Goal: Task Accomplishment & Management: Use online tool/utility

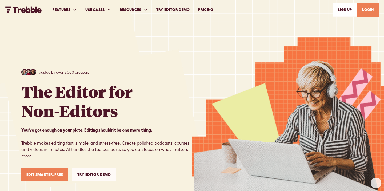
click at [368, 8] on link "LOGIN" at bounding box center [368, 10] width 22 height 14
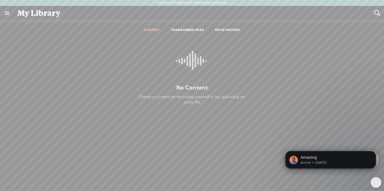
click at [183, 29] on link "TRANSCRIBED FILES" at bounding box center [187, 30] width 33 height 5
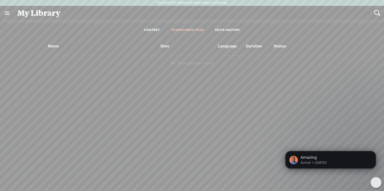
click at [155, 30] on link "CONTENT" at bounding box center [152, 30] width 16 height 5
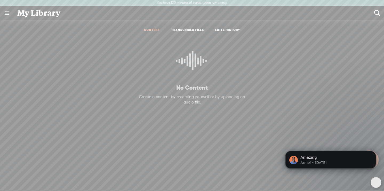
click at [189, 88] on p "No Content" at bounding box center [192, 88] width 122 height 8
click at [192, 63] on icon at bounding box center [192, 63] width 32 height 49
click at [7, 12] on link at bounding box center [7, 13] width 14 height 14
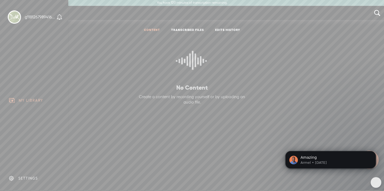
click at [30, 97] on div "MY LIBRARY" at bounding box center [34, 100] width 60 height 12
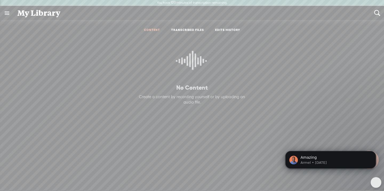
click at [299, 57] on body "You have 120 minutes of transcription remaining. Upgrade to increase your limit…" at bounding box center [192, 95] width 384 height 191
drag, startPoint x: 341, startPoint y: 154, endPoint x: 348, endPoint y: 135, distance: 20.5
click at [341, 130] on div "Amazing Armel • 2w ago" at bounding box center [330, 135] width 98 height 67
click at [374, 151] on icon "Dismiss notification" at bounding box center [374, 152] width 3 height 3
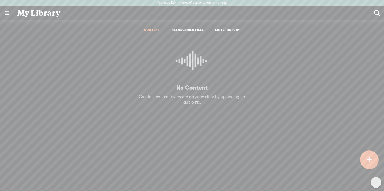
click at [368, 159] on t at bounding box center [369, 160] width 5 height 12
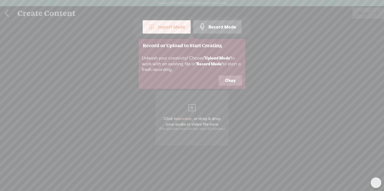
click at [232, 82] on button "Okay" at bounding box center [230, 80] width 23 height 10
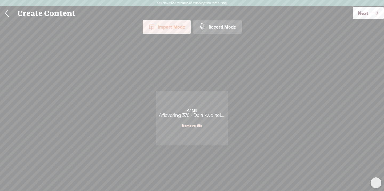
click at [364, 14] on span "Next" at bounding box center [363, 13] width 10 height 14
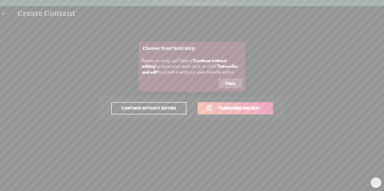
click at [228, 82] on button "Okay" at bounding box center [230, 83] width 23 height 10
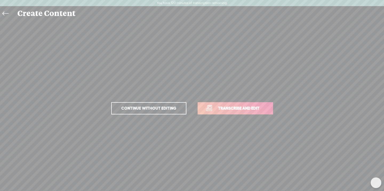
click at [237, 107] on span "Transcribe and edit" at bounding box center [238, 108] width 53 height 6
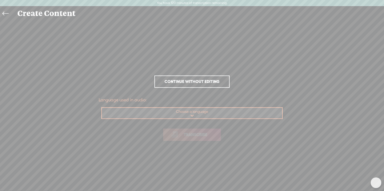
click at [193, 115] on select "Choose a language Afrikaans Albanian Amharic Arabic, Gulf Arabic, Modern Standa…" at bounding box center [192, 113] width 181 height 11
select select "nl-NL"
click at [102, 108] on select "Choose a language Afrikaans Albanian Amharic Arabic, Gulf Arabic, Modern Standa…" at bounding box center [192, 113] width 181 height 11
click at [197, 134] on span "Transcribe" at bounding box center [195, 134] width 35 height 6
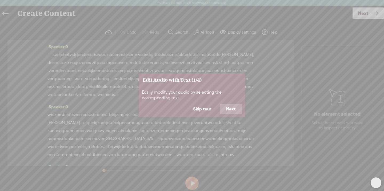
click at [230, 108] on button "Next" at bounding box center [231, 109] width 22 height 10
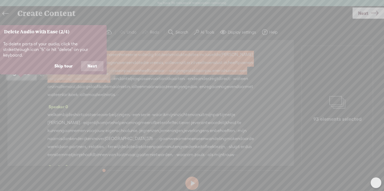
click at [91, 61] on button "Next" at bounding box center [92, 66] width 22 height 10
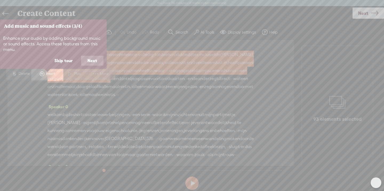
click at [90, 60] on button "Next" at bounding box center [92, 61] width 22 height 10
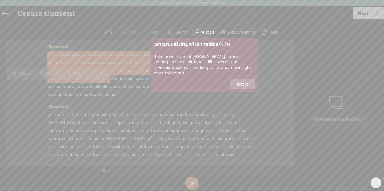
click at [242, 79] on button "Got it" at bounding box center [242, 84] width 24 height 10
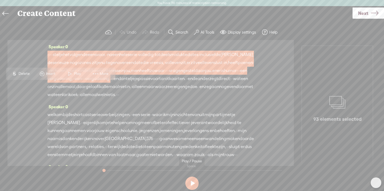
click at [190, 183] on button at bounding box center [191, 182] width 13 height 13
click at [191, 182] on button at bounding box center [191, 182] width 13 height 13
drag, startPoint x: 191, startPoint y: 79, endPoint x: 209, endPoint y: 79, distance: 18.7
click at [212, 79] on div "· · · · · stel je het volgende eens voor. · na een hele serie · volledig · tot …" at bounding box center [150, 75] width 206 height 48
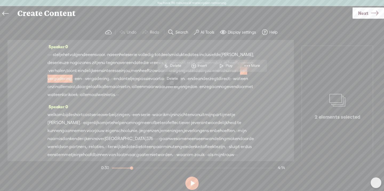
click at [169, 65] on span "S" at bounding box center [166, 66] width 8 height 10
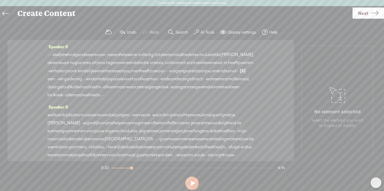
click at [169, 75] on span "vragen" at bounding box center [176, 71] width 14 height 8
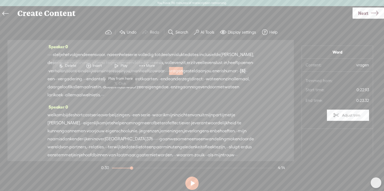
click at [118, 65] on span at bounding box center [116, 66] width 8 height 10
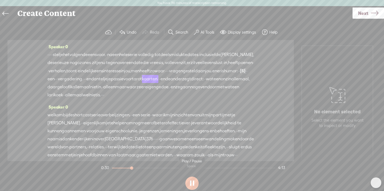
click at [190, 182] on button at bounding box center [191, 182] width 13 height 13
drag, startPoint x: 187, startPoint y: 78, endPoint x: 200, endPoint y: 78, distance: 13.6
click at [200, 78] on div "· · · · · stel je het volgende eens voor. · na een hele serie · volledig · tot …" at bounding box center [150, 75] width 206 height 48
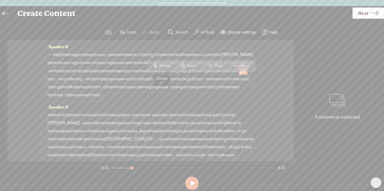
click at [165, 65] on span "Delete" at bounding box center [165, 65] width 13 height 5
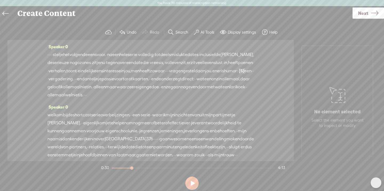
click at [169, 75] on span "vragen" at bounding box center [176, 71] width 14 height 8
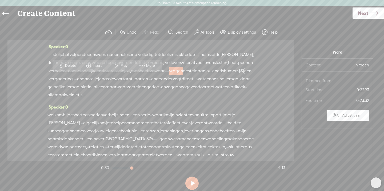
click at [119, 65] on span at bounding box center [116, 66] width 8 height 10
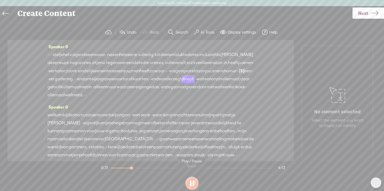
click at [193, 183] on button at bounding box center [191, 182] width 13 height 13
click at [205, 32] on label "AI Tools" at bounding box center [207, 32] width 14 height 5
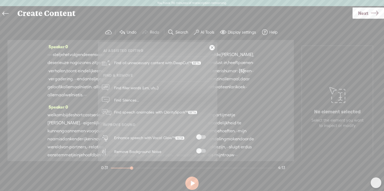
click at [205, 151] on span at bounding box center [201, 151] width 10 height 4
click at [204, 136] on span at bounding box center [201, 137] width 10 height 4
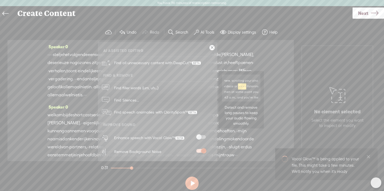
click at [144, 99] on link "Find Silences..." at bounding box center [157, 100] width 114 height 12
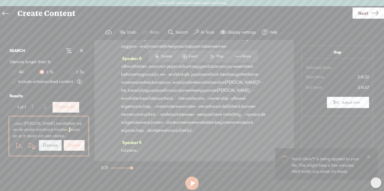
scroll to position [427, 0]
click at [67, 107] on label "Delete All" at bounding box center [66, 107] width 19 height 6
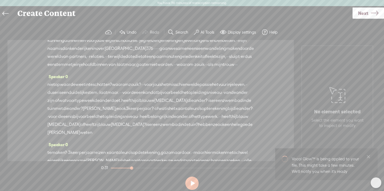
scroll to position [0, 0]
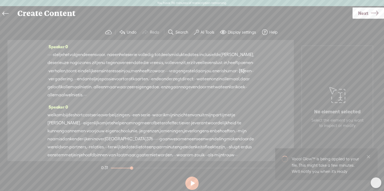
click at [131, 75] on span "men" at bounding box center [135, 71] width 9 height 8
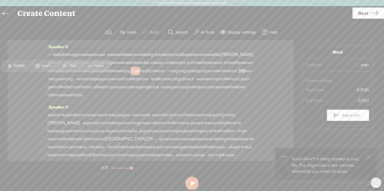
drag, startPoint x: 68, startPoint y: 65, endPoint x: 64, endPoint y: 65, distance: 3.7
click at [68, 65] on span at bounding box center [65, 66] width 8 height 10
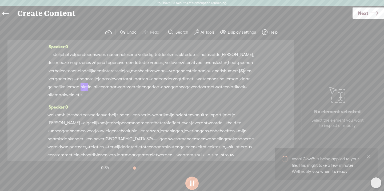
click at [194, 183] on button at bounding box center [191, 182] width 13 height 13
click at [235, 33] on label "Display settings" at bounding box center [242, 32] width 28 height 5
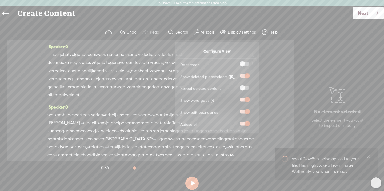
click at [248, 63] on span at bounding box center [245, 64] width 10 height 4
click at [235, 62] on input "checkbox" at bounding box center [235, 62] width 0 height 0
click at [241, 63] on span at bounding box center [245, 64] width 10 height 4
click at [235, 62] on input "checkbox" at bounding box center [235, 62] width 0 height 0
click at [74, 29] on section "Undo Redo Search Remove Background Noise AI Tools Configure Magic Sound Enhance…" at bounding box center [191, 32] width 373 height 15
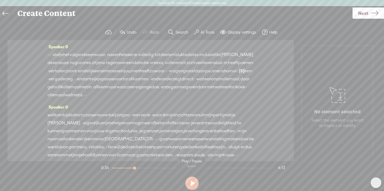
click at [191, 181] on button at bounding box center [191, 182] width 13 height 13
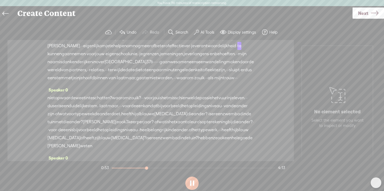
scroll to position [84, 0]
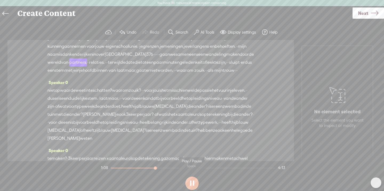
click at [194, 181] on button at bounding box center [191, 182] width 13 height 13
click at [199, 31] on button "AI Tools" at bounding box center [205, 32] width 26 height 11
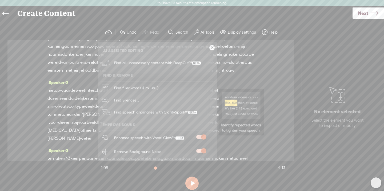
click at [122, 111] on span "Find speech anomalies with ClaritySpark™" at bounding box center [155, 112] width 87 height 13
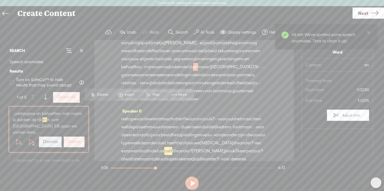
scroll to position [79, 0]
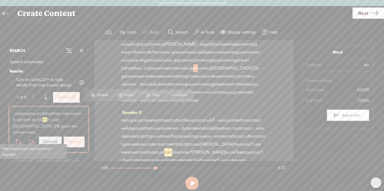
click at [17, 138] on span at bounding box center [19, 142] width 8 height 8
click at [30, 138] on span at bounding box center [31, 142] width 8 height 8
click at [47, 139] on label "Dismiss" at bounding box center [50, 142] width 15 height 6
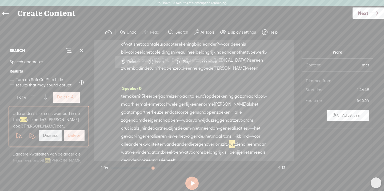
scroll to position [219, 0]
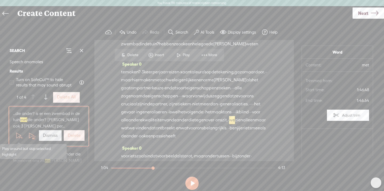
click at [17, 135] on span at bounding box center [19, 135] width 8 height 8
click at [30, 136] on span at bounding box center [31, 135] width 8 height 8
click at [44, 135] on label "Dismiss" at bounding box center [50, 136] width 15 height 6
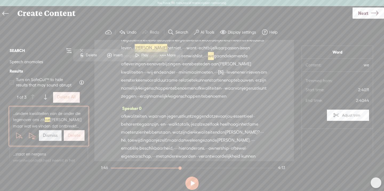
scroll to position [343, 0]
click at [18, 135] on span at bounding box center [19, 135] width 8 height 8
click at [32, 134] on span at bounding box center [31, 135] width 8 height 8
click at [50, 135] on label "Dismiss" at bounding box center [50, 136] width 15 height 6
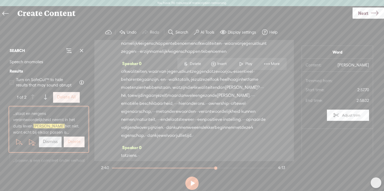
scroll to position [395, 0]
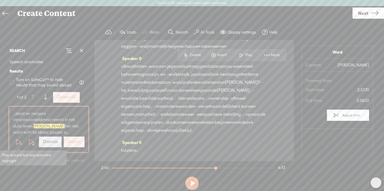
click at [17, 142] on span at bounding box center [19, 142] width 8 height 8
click at [30, 142] on span at bounding box center [31, 142] width 8 height 8
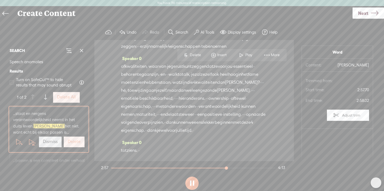
click at [44, 142] on label "Dismiss" at bounding box center [50, 142] width 15 height 6
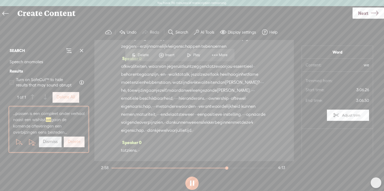
scroll to position [411, 0]
click at [20, 141] on span at bounding box center [19, 142] width 8 height 8
click at [30, 142] on span at bounding box center [31, 142] width 8 height 8
click at [49, 141] on label "Dismiss" at bounding box center [50, 142] width 15 height 6
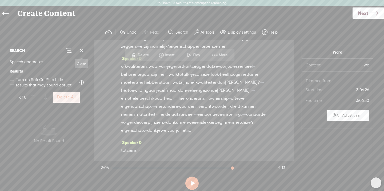
click at [82, 50] on span at bounding box center [82, 51] width 8 height 8
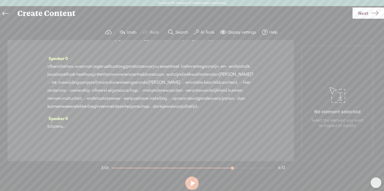
click at [230, 33] on label "Display settings" at bounding box center [242, 32] width 28 height 5
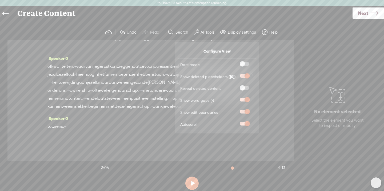
click at [247, 63] on span at bounding box center [245, 64] width 10 height 4
click at [235, 62] on input "checkbox" at bounding box center [235, 62] width 0 height 0
click at [241, 63] on span at bounding box center [245, 64] width 10 height 4
click at [235, 62] on input "checkbox" at bounding box center [235, 62] width 0 height 0
click at [200, 34] on button "AI Tools" at bounding box center [205, 32] width 26 height 11
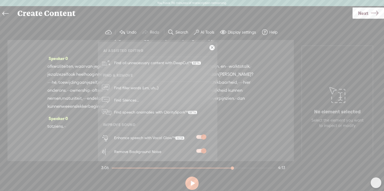
click at [211, 48] on link at bounding box center [211, 47] width 5 height 5
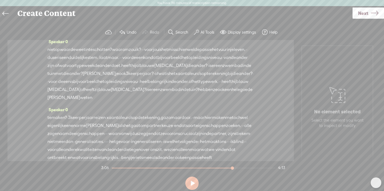
scroll to position [0, 0]
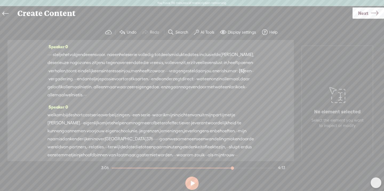
click at [362, 12] on span "Next" at bounding box center [363, 13] width 10 height 14
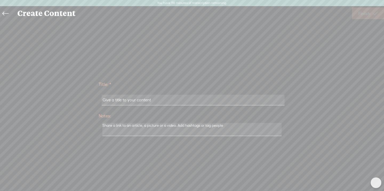
click at [160, 101] on input "text" at bounding box center [193, 100] width 183 height 10
drag, startPoint x: 158, startPoint y: 101, endPoint x: 104, endPoint y: 99, distance: 54.7
click at [104, 99] on input "text" at bounding box center [193, 100] width 183 height 10
click at [116, 99] on input "Test" at bounding box center [193, 100] width 183 height 10
click at [182, 102] on input "Test Test" at bounding box center [193, 100] width 183 height 10
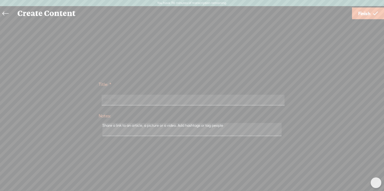
click at [182, 102] on input "Test Test" at bounding box center [193, 100] width 183 height 10
type input "T"
type input "Testcase aflevering shortcast"
click at [368, 11] on span "Finish" at bounding box center [364, 14] width 12 height 14
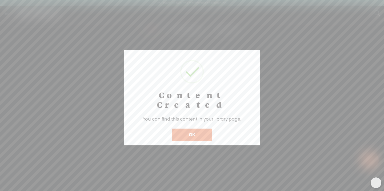
scroll to position [0, 0]
click at [192, 128] on button "OK" at bounding box center [192, 134] width 41 height 12
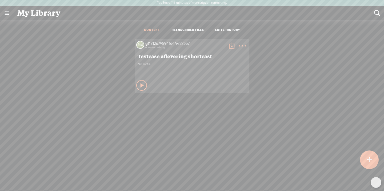
click at [6, 13] on link at bounding box center [7, 13] width 14 height 14
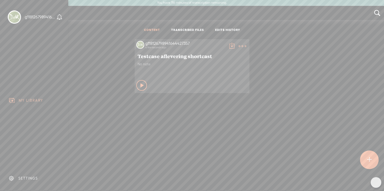
click at [23, 180] on div "SETTINGS" at bounding box center [27, 178] width 19 height 5
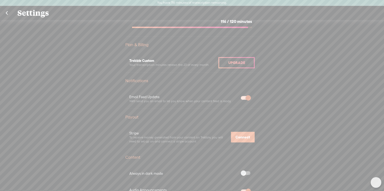
scroll to position [178, 0]
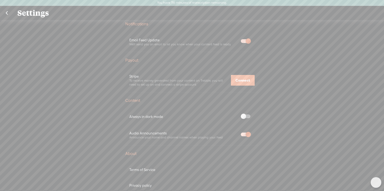
click at [249, 116] on span at bounding box center [246, 116] width 10 height 4
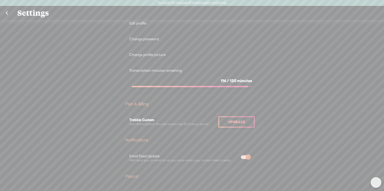
scroll to position [0, 0]
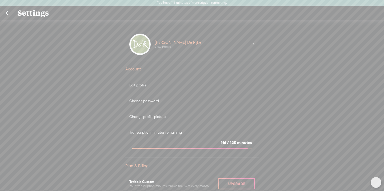
click at [136, 84] on div "Edit profile" at bounding box center [191, 85] width 125 height 5
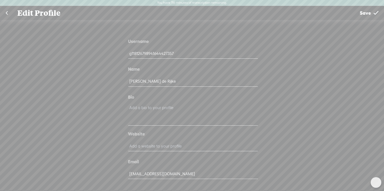
click at [6, 12] on link at bounding box center [6, 13] width 13 height 14
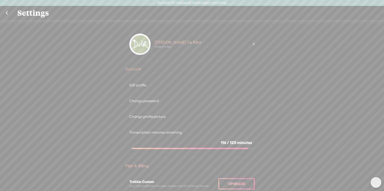
click at [6, 11] on link at bounding box center [6, 13] width 13 height 14
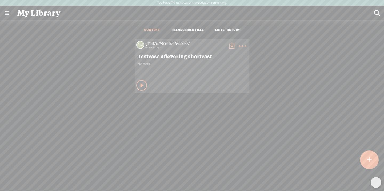
click at [155, 55] on span "Testcase aflevering shortcast" at bounding box center [192, 56] width 109 height 6
click at [187, 47] on div "a minute ago" at bounding box center [185, 47] width 80 height 3
click at [140, 84] on icon at bounding box center [142, 85] width 5 height 5
click at [140, 84] on icon at bounding box center [141, 85] width 5 height 5
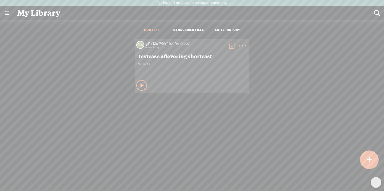
click at [240, 44] on t at bounding box center [242, 45] width 7 height 7
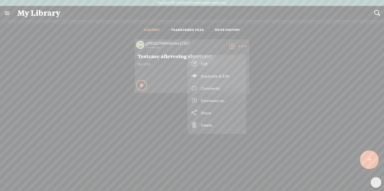
click at [207, 63] on link "Edit" at bounding box center [216, 64] width 53 height 12
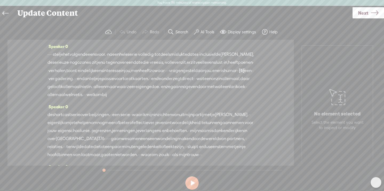
drag, startPoint x: 42, startPoint y: 55, endPoint x: 27, endPoint y: 71, distance: 21.9
click at [37, 73] on div "Speaker 0 · · · · · stel je het volgende eens voor. · na een hele serie · volle…" at bounding box center [150, 103] width 286 height 126
drag, startPoint x: 50, startPoint y: 54, endPoint x: 220, endPoint y: 102, distance: 176.6
click at [220, 99] on div "· · · · · stel je het volgende eens voor. · na een hele serie · volledig · tot …" at bounding box center [150, 74] width 206 height 48
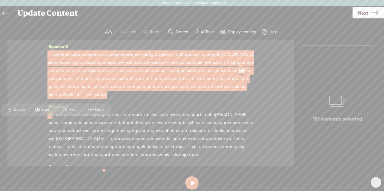
click at [43, 108] on span "Insert" at bounding box center [46, 109] width 11 height 5
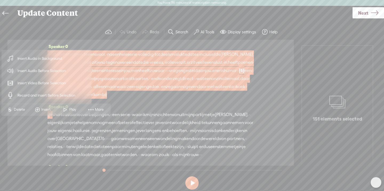
click at [26, 58] on span "Insert Audio in Background" at bounding box center [40, 59] width 66 height 12
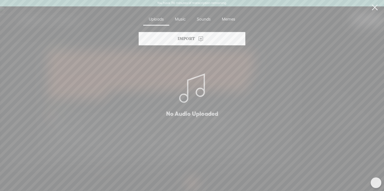
click at [201, 38] on icon at bounding box center [200, 38] width 6 height 6
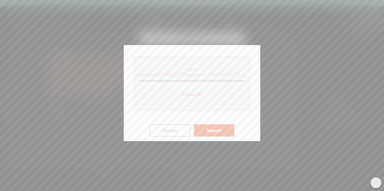
click at [210, 131] on button "Import" at bounding box center [214, 130] width 41 height 12
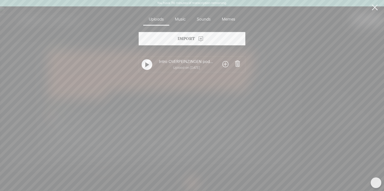
click at [198, 39] on icon at bounding box center [200, 38] width 6 height 6
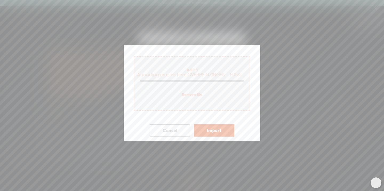
click at [205, 128] on button "Import" at bounding box center [214, 130] width 41 height 12
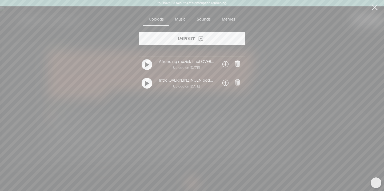
click at [224, 82] on span at bounding box center [225, 83] width 6 height 9
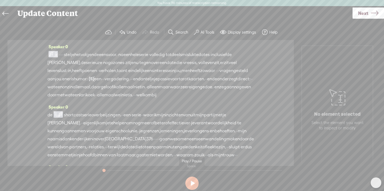
click at [191, 181] on button at bounding box center [191, 182] width 13 height 13
click at [192, 182] on button at bounding box center [191, 182] width 13 height 13
click at [71, 54] on span "stel" at bounding box center [67, 55] width 7 height 8
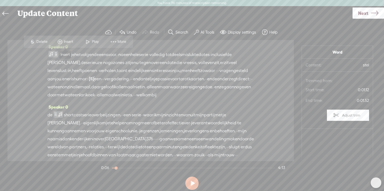
click at [60, 40] on span at bounding box center [60, 42] width 8 height 10
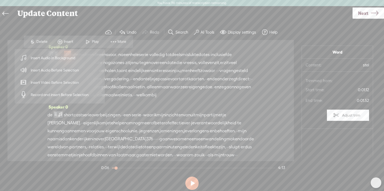
click at [275, 46] on div "Speaker 0 · · · · · stel je het volgende eens voor. · na een hele serie · volle…" at bounding box center [150, 100] width 286 height 121
click at [23, 170] on div "Trebble audio editor works best with Google Chrome or Firefox. Please switch yo…" at bounding box center [191, 108] width 373 height 167
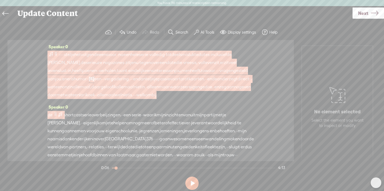
click at [56, 54] on span at bounding box center [56, 54] width 4 height 6
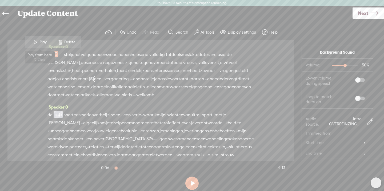
click at [34, 41] on span at bounding box center [36, 42] width 8 height 10
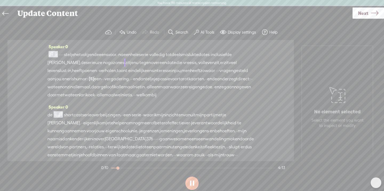
click at [192, 183] on button at bounding box center [191, 182] width 13 height 13
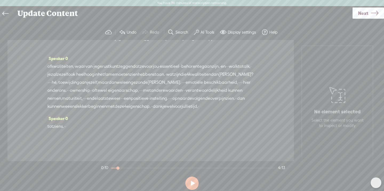
scroll to position [367, 0]
click at [185, 92] on span "verantwoordelijkheid" at bounding box center [206, 90] width 42 height 8
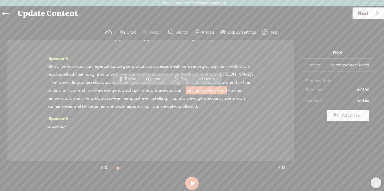
click at [148, 78] on span at bounding box center [148, 79] width 8 height 10
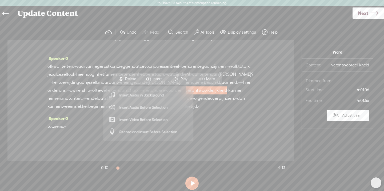
click at [133, 106] on span "Insert Audio Before Selection" at bounding box center [143, 107] width 69 height 12
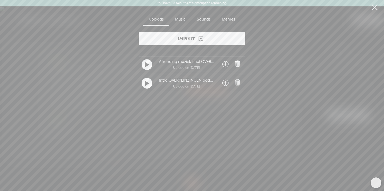
click at [222, 64] on span at bounding box center [225, 64] width 6 height 9
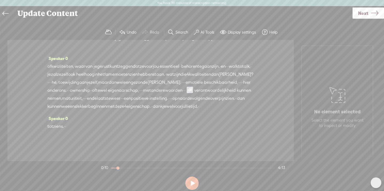
click at [57, 78] on span "hé," at bounding box center [55, 82] width 6 height 8
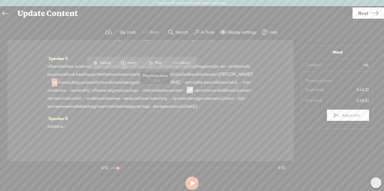
click at [153, 62] on span at bounding box center [151, 63] width 8 height 10
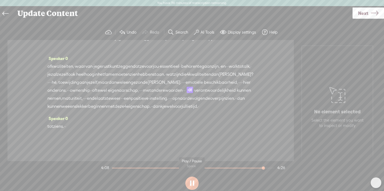
click at [192, 187] on button at bounding box center [191, 182] width 13 height 13
click at [187, 90] on span at bounding box center [190, 90] width 6 height 6
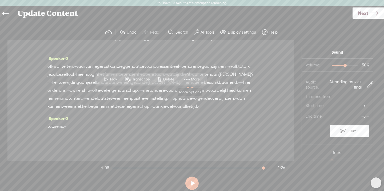
click at [193, 79] on span "More" at bounding box center [196, 78] width 10 height 5
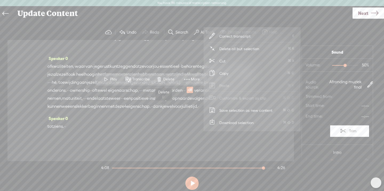
click at [161, 79] on span at bounding box center [159, 79] width 8 height 10
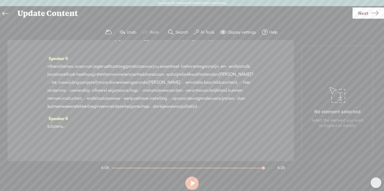
click at [185, 91] on span "verantwoordelijkheid" at bounding box center [206, 90] width 42 height 8
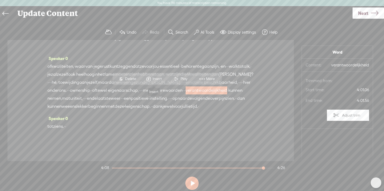
click at [151, 81] on span at bounding box center [148, 79] width 8 height 10
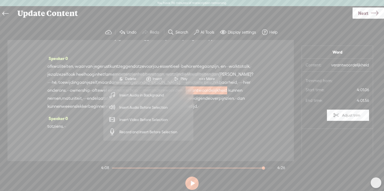
click at [138, 94] on span "Insert Audio in Background" at bounding box center [142, 95] width 66 height 12
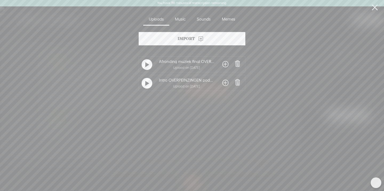
click at [224, 63] on span at bounding box center [225, 64] width 6 height 9
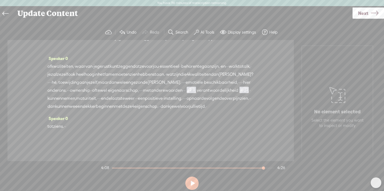
click at [243, 82] on span "hier" at bounding box center [246, 82] width 7 height 8
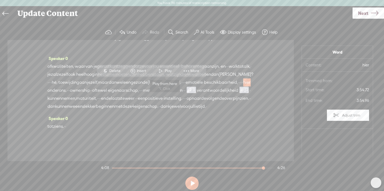
click at [165, 72] on span "Play" at bounding box center [169, 70] width 8 height 5
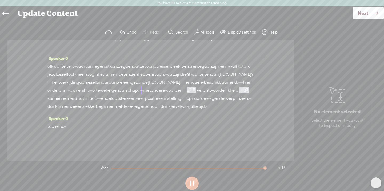
click at [191, 186] on button at bounding box center [191, 182] width 13 height 13
click at [239, 91] on span at bounding box center [241, 89] width 4 height 6
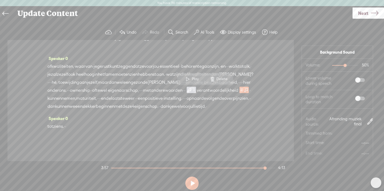
click at [213, 80] on span at bounding box center [212, 79] width 8 height 10
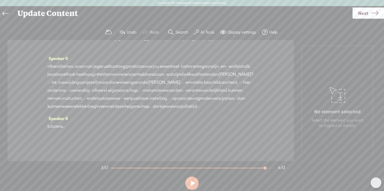
click at [185, 92] on span "verantwoordelijkheid" at bounding box center [206, 90] width 42 height 8
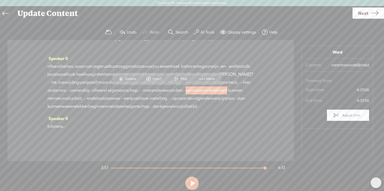
click at [152, 76] on span at bounding box center [148, 79] width 8 height 10
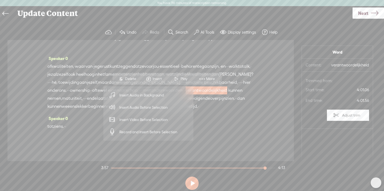
click at [165, 142] on div "Speaker 0 · · · · · stel je het volgende eens voor. · na een hele serie · volle…" at bounding box center [150, 100] width 286 height 121
click at [256, 123] on div "Speaker 0 · · · · · stel je het volgende eens voor. · na een hele serie · volle…" at bounding box center [150, 100] width 286 height 121
click at [253, 129] on div "tot ziens. · ·" at bounding box center [150, 126] width 206 height 8
click at [66, 147] on div "Speaker 0 · · · · · stel je het volgende eens voor. · na een hele serie · volle…" at bounding box center [150, 100] width 286 height 121
click at [70, 170] on div "Trebble audio editor works best with Google Chrome or Firefox. Please switch yo…" at bounding box center [191, 108] width 373 height 167
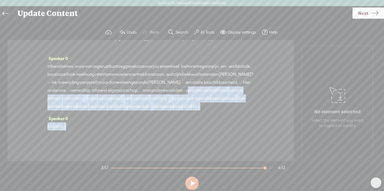
drag, startPoint x: 147, startPoint y: 91, endPoint x: 138, endPoint y: 133, distance: 42.8
click at [138, 133] on div "Speaker 0 · · · · · stel je het volgende eens voor. · na een hele serie · volle…" at bounding box center [150, 100] width 286 height 121
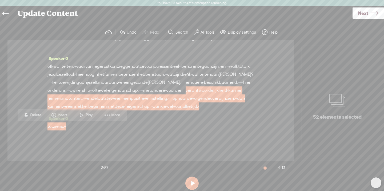
click at [58, 114] on span "Insert" at bounding box center [63, 114] width 11 height 5
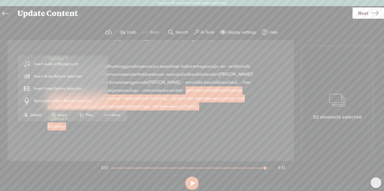
click at [50, 64] on span "Insert Audio in Background" at bounding box center [56, 64] width 66 height 12
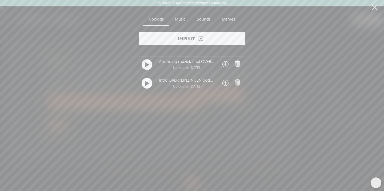
click at [224, 62] on span at bounding box center [225, 64] width 6 height 9
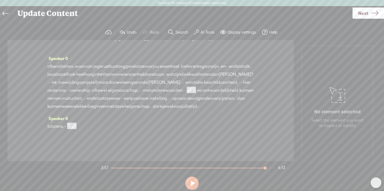
click at [143, 91] on span "met" at bounding box center [147, 90] width 8 height 8
click at [143, 93] on span "met" at bounding box center [147, 90] width 8 height 8
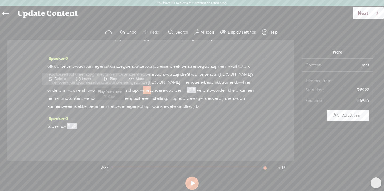
click at [105, 77] on span at bounding box center [106, 79] width 8 height 10
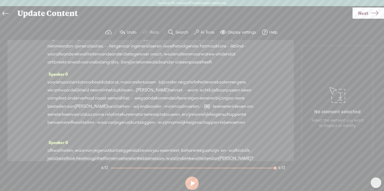
scroll to position [0, 0]
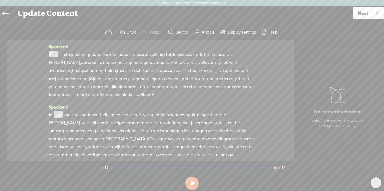
click at [6, 14] on icon at bounding box center [5, 14] width 6 height 12
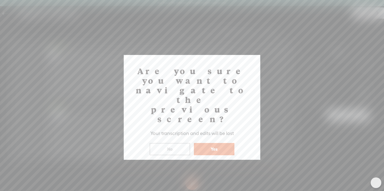
click at [213, 143] on button "Yes" at bounding box center [214, 149] width 41 height 12
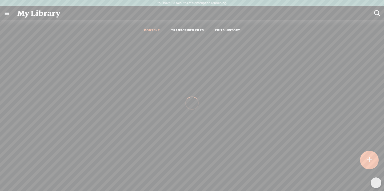
scroll to position [0, 0]
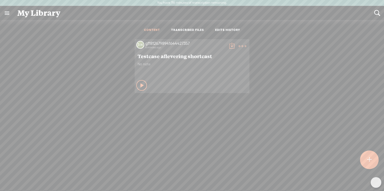
click at [8, 15] on link at bounding box center [7, 13] width 14 height 14
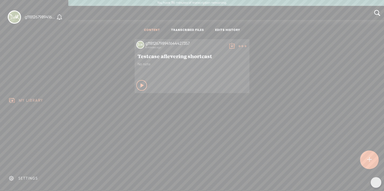
click at [22, 177] on div "SETTINGS" at bounding box center [27, 178] width 19 height 5
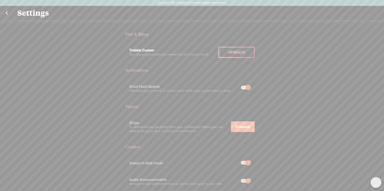
scroll to position [301, 0]
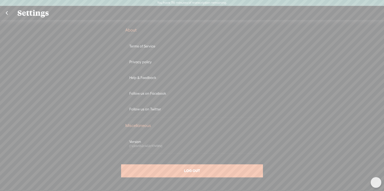
click at [188, 169] on span "LOG OUT" at bounding box center [192, 170] width 16 height 5
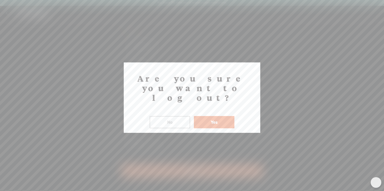
click at [215, 116] on button "Yes" at bounding box center [214, 122] width 41 height 12
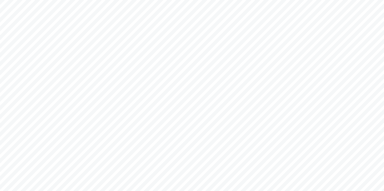
scroll to position [0, 0]
